Goal: Find specific page/section: Find specific page/section

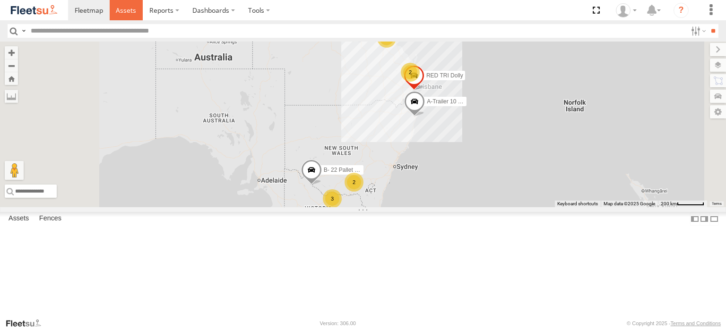
click at [126, 13] on span at bounding box center [126, 10] width 20 height 9
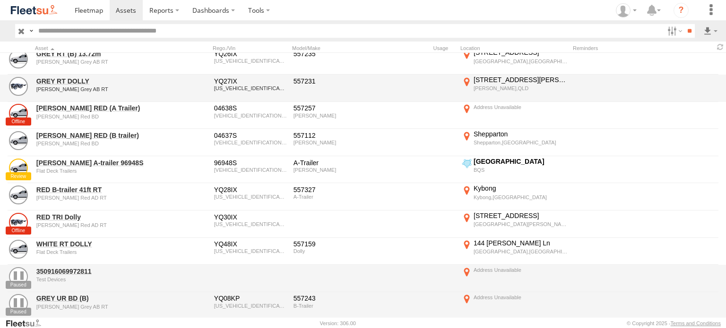
scroll to position [189, 0]
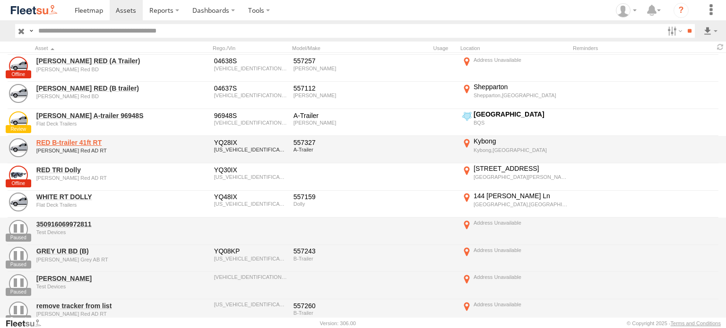
click at [72, 141] on link "RED B-trailer 41ft RT" at bounding box center [100, 142] width 129 height 9
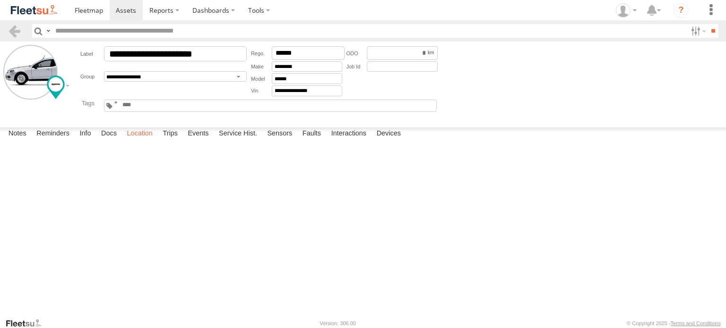
click at [144, 141] on label "Location" at bounding box center [139, 134] width 35 height 13
drag, startPoint x: 326, startPoint y: 252, endPoint x: 320, endPoint y: 215, distance: 37.2
click at [0, 0] on div "RED B-trailer 41ft RT" at bounding box center [0, 0] width 0 height 0
click at [0, 0] on span "RED B-trailer 41ft RT" at bounding box center [0, 0] width 0 height 0
click at [0, 0] on div at bounding box center [0, 0] width 0 height 0
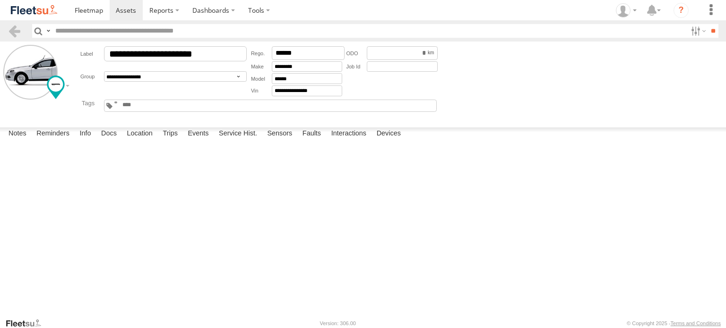
click at [0, 0] on label at bounding box center [0, 0] width 0 height 0
type input "**********"
drag, startPoint x: 256, startPoint y: 175, endPoint x: 263, endPoint y: 160, distance: 16.7
click at [0, 0] on div "RED B-trailer 41ft RT" at bounding box center [0, 0] width 0 height 0
click at [91, 7] on span at bounding box center [89, 10] width 28 height 9
